Goal: Task Accomplishment & Management: Complete application form

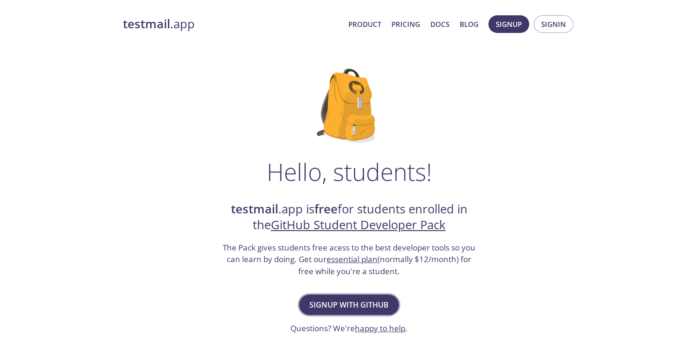
click at [343, 302] on span "Signup with GitHub" at bounding box center [349, 304] width 79 height 13
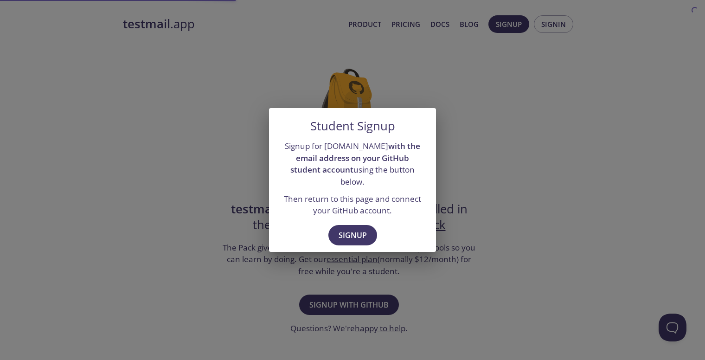
click at [343, 242] on div "Signup" at bounding box center [352, 236] width 167 height 32
click at [345, 238] on button "Signup" at bounding box center [353, 235] width 49 height 20
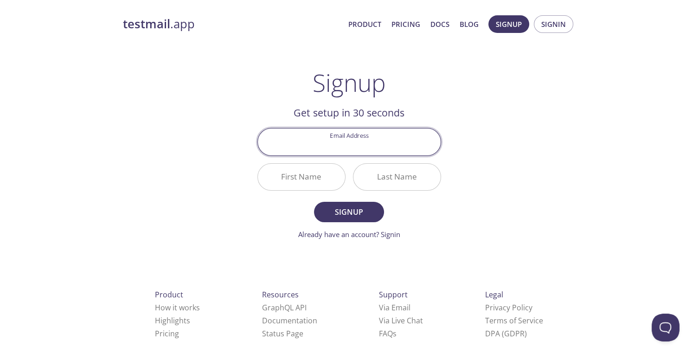
click at [344, 143] on input "Email Address" at bounding box center [349, 142] width 183 height 26
click at [339, 150] on input "Email Address" at bounding box center [349, 142] width 183 height 26
drag, startPoint x: 508, startPoint y: 148, endPoint x: 474, endPoint y: 146, distance: 33.5
click at [508, 148] on div "testmail .app Product Pricing Docs Blog Signup Signin Signup Get setup in 30 se…" at bounding box center [349, 222] width 475 height 426
click at [420, 150] on input "Email Address" at bounding box center [349, 142] width 183 height 26
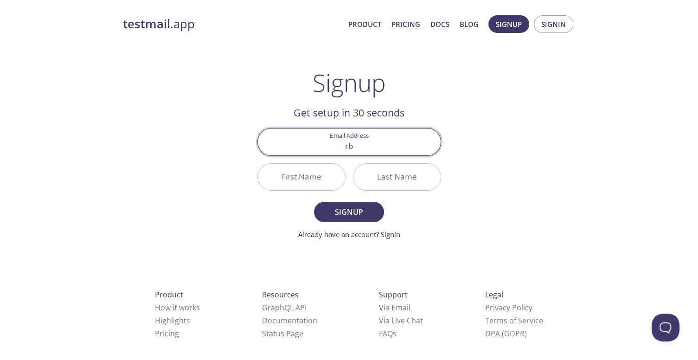
type input "[EMAIL_ADDRESS][DOMAIN_NAME]"
click at [313, 187] on input "First Name" at bounding box center [301, 177] width 87 height 26
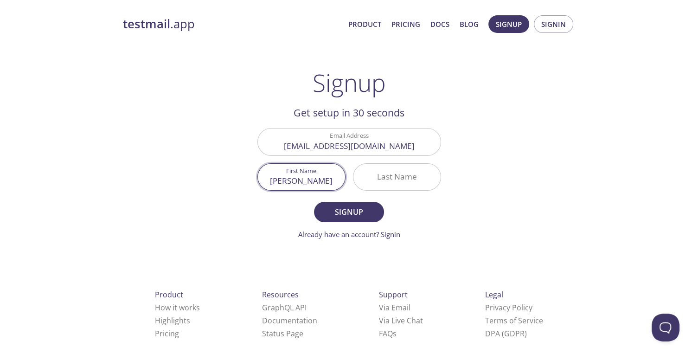
type input "[PERSON_NAME]"
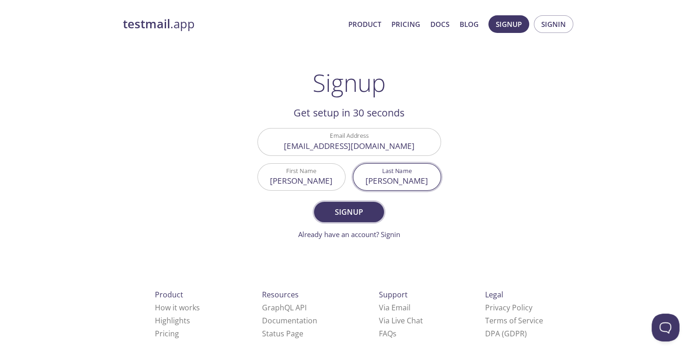
type input "[PERSON_NAME]"
click at [330, 220] on button "Signup" at bounding box center [349, 212] width 70 height 20
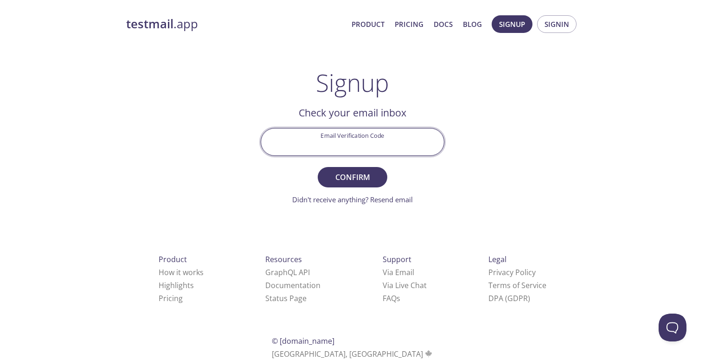
drag, startPoint x: 367, startPoint y: 148, endPoint x: 196, endPoint y: 135, distance: 170.9
click at [367, 148] on input "Email Verification Code" at bounding box center [352, 142] width 183 height 26
paste input "P4FD8KZ"
type input "P4FD8KZ"
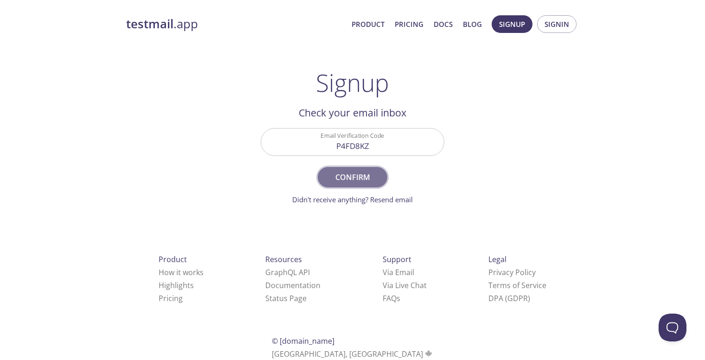
click at [364, 178] on span "Confirm" at bounding box center [352, 177] width 49 height 13
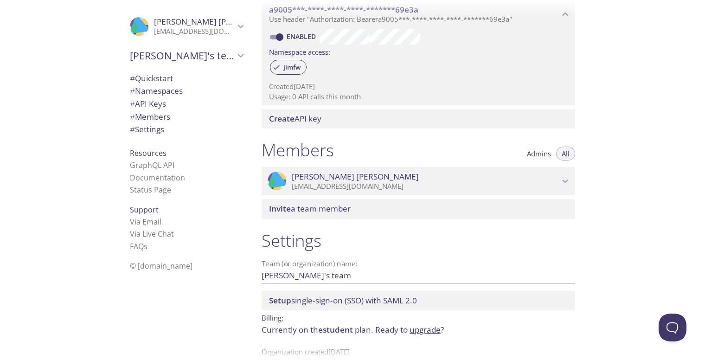
scroll to position [300, 0]
